Goal: Find specific page/section: Find specific page/section

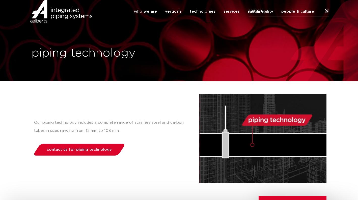
click at [44, 21] on img at bounding box center [61, 11] width 65 height 23
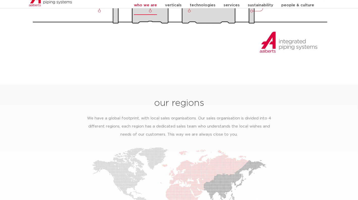
scroll to position [727, 0]
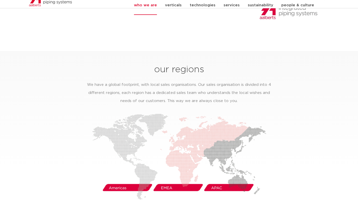
click at [123, 179] on img at bounding box center [179, 157] width 174 height 86
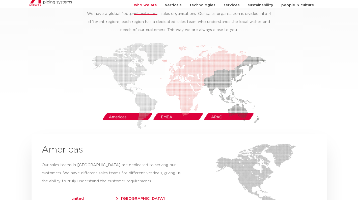
scroll to position [818, 0]
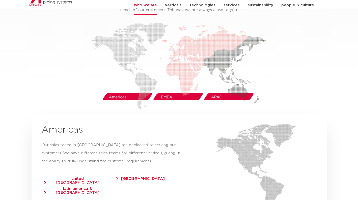
click at [136, 174] on link "[GEOGRAPHIC_DATA]" at bounding box center [144, 177] width 56 height 6
